Goal: Transaction & Acquisition: Purchase product/service

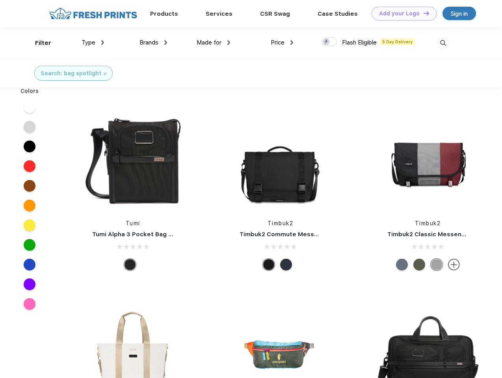
scroll to position [0, 0]
click at [401, 13] on link "Add your Logo Design Tool" at bounding box center [404, 14] width 65 height 14
click at [38, 43] on div "Filter" at bounding box center [43, 43] width 16 height 9
click at [93, 43] on span "Type" at bounding box center [89, 42] width 14 height 7
click at [153, 43] on span "Brands" at bounding box center [149, 42] width 19 height 7
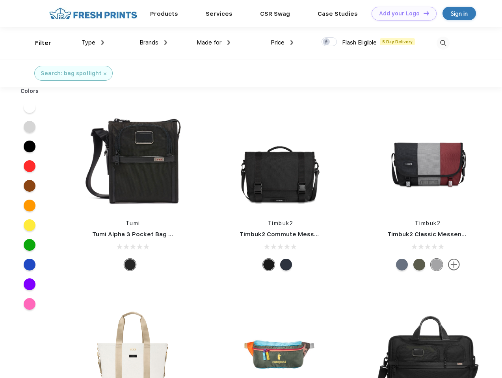
click at [214, 43] on span "Made for" at bounding box center [209, 42] width 25 height 7
click at [282, 43] on span "Price" at bounding box center [278, 42] width 14 height 7
click at [330, 42] on div at bounding box center [329, 41] width 15 height 9
click at [327, 42] on input "checkbox" at bounding box center [324, 39] width 5 height 5
click at [443, 43] on img at bounding box center [443, 43] width 13 height 13
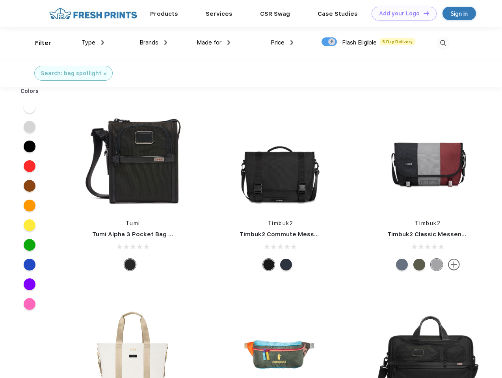
click at [30, 107] on div at bounding box center [30, 107] width 30 height 20
click at [30, 127] on div at bounding box center [30, 127] width 30 height 20
